Goal: Navigation & Orientation: Find specific page/section

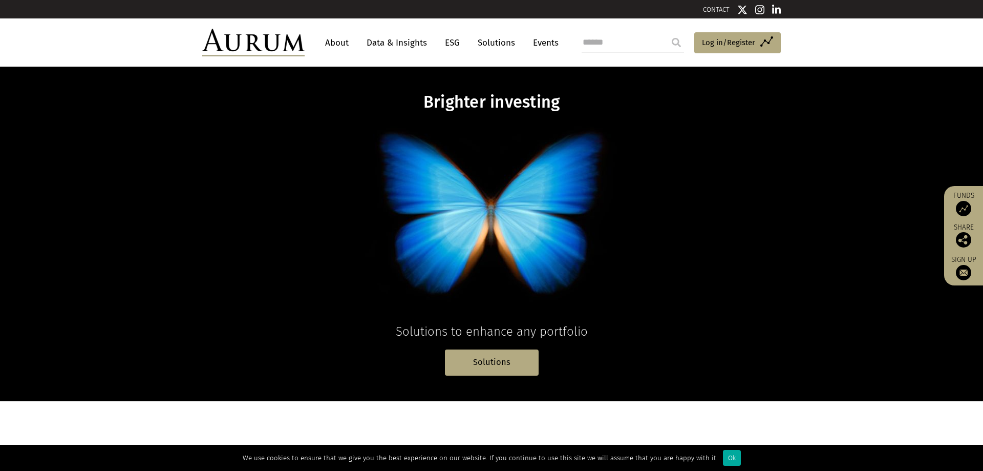
click at [504, 40] on link "Solutions" at bounding box center [497, 42] width 48 height 19
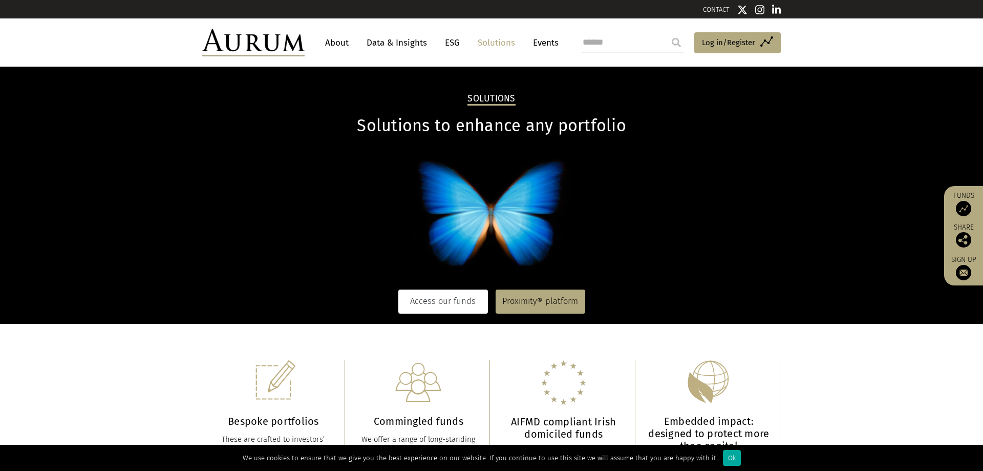
click at [435, 300] on link "Access our funds" at bounding box center [443, 301] width 90 height 24
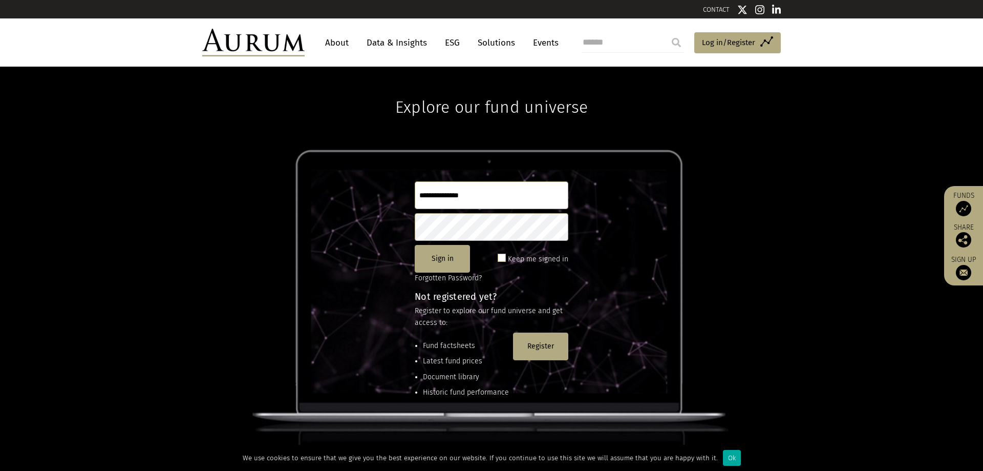
click at [495, 39] on link "Solutions" at bounding box center [497, 42] width 48 height 19
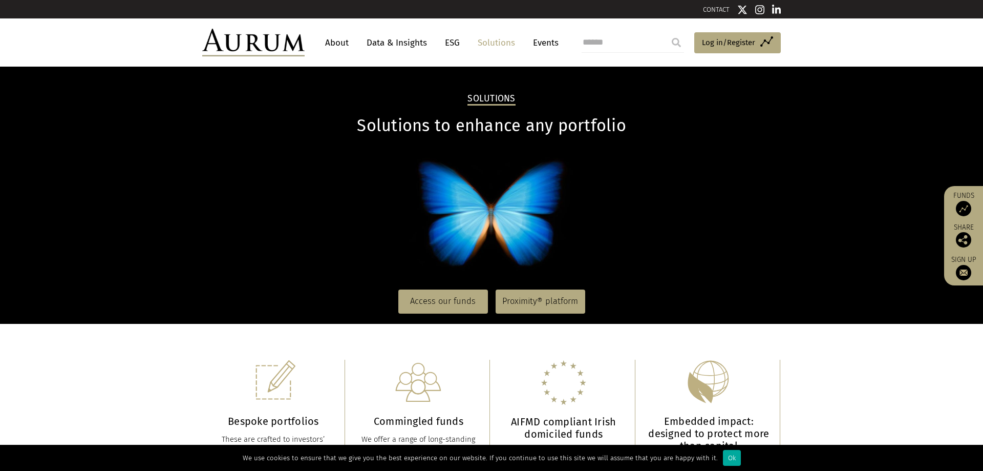
click at [336, 41] on link "About" at bounding box center [337, 42] width 34 height 19
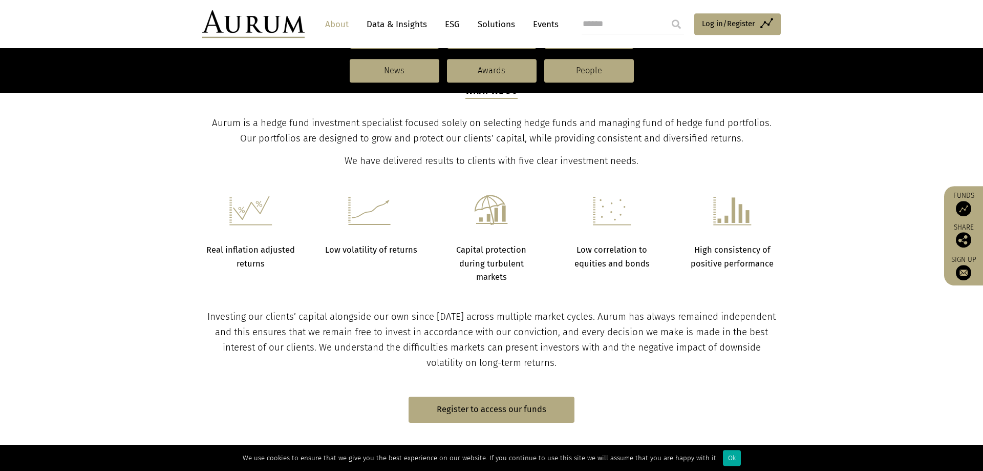
scroll to position [313, 0]
